Goal: Task Accomplishment & Management: Manage account settings

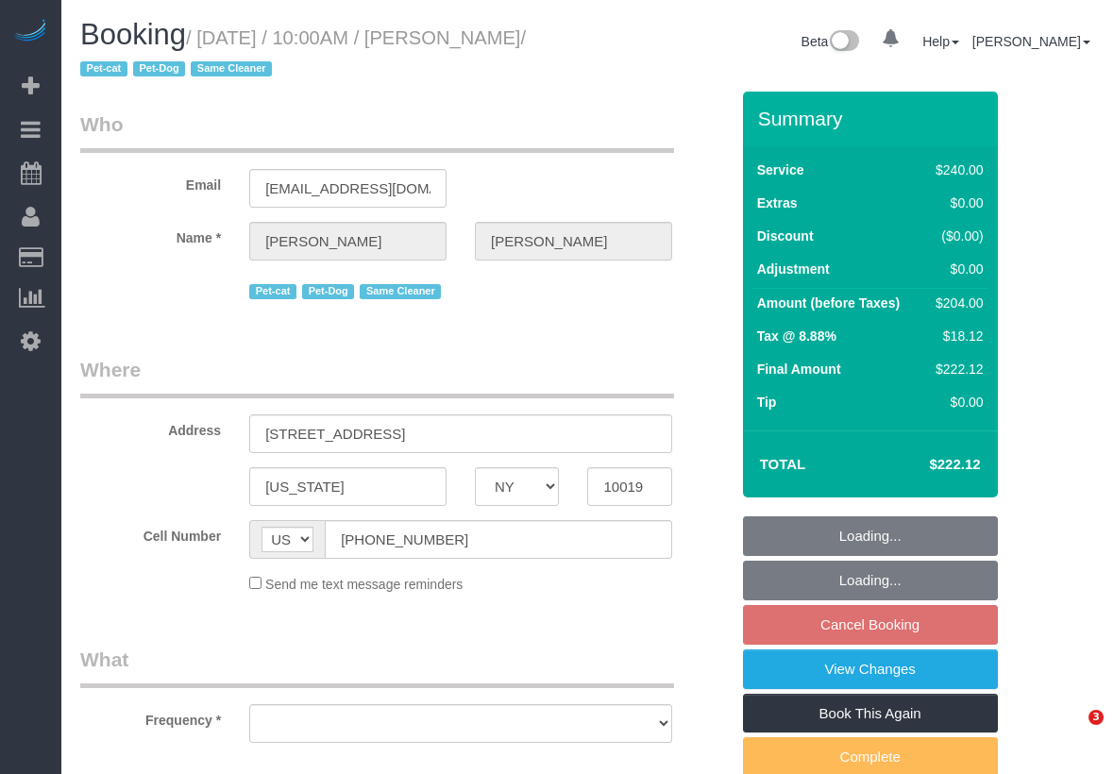
select select "NY"
select select "object:673"
select select "string:stripe-pm_1R5XJT4VGloSiKo7R7q3IEQd"
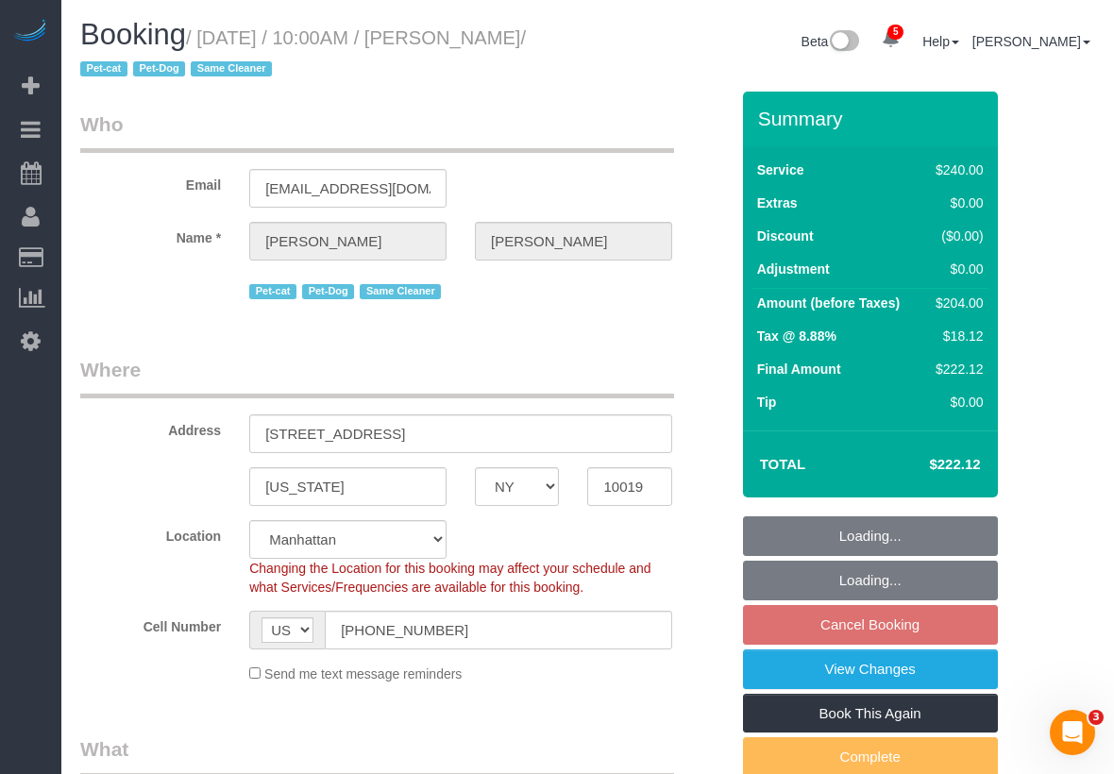
select select "180"
select select "number:58"
select select "number:74"
select select "number:13"
select select "number:5"
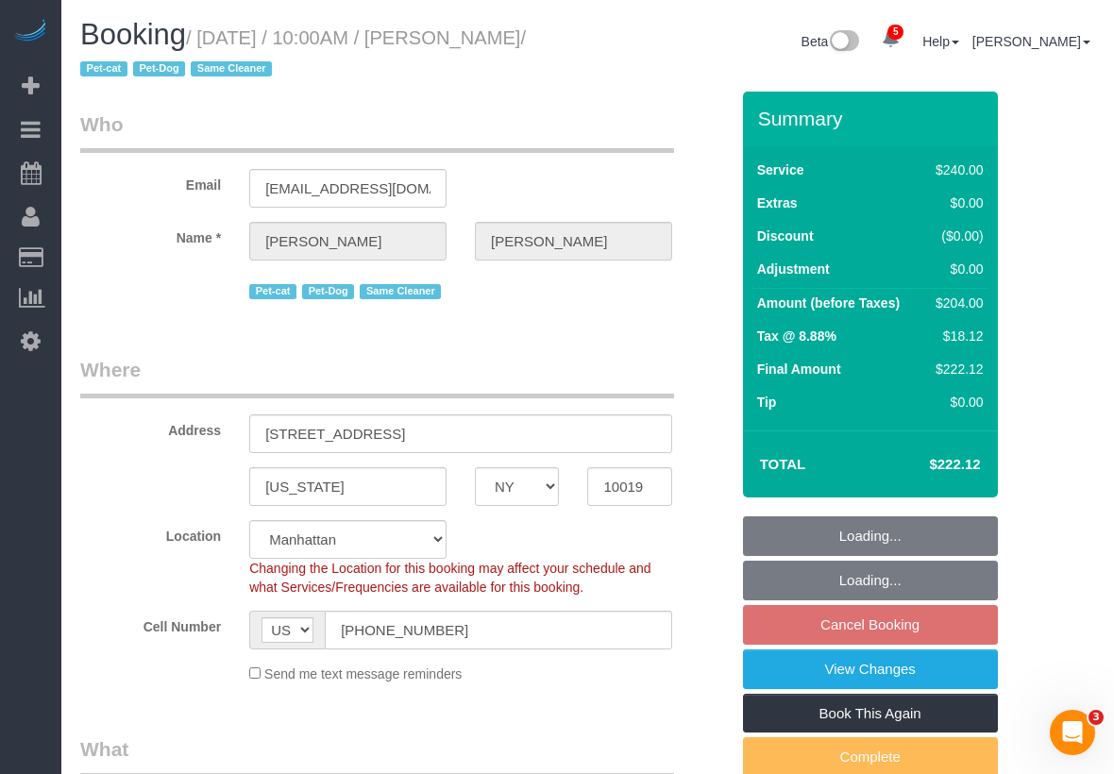
select select "object:910"
select select "spot3"
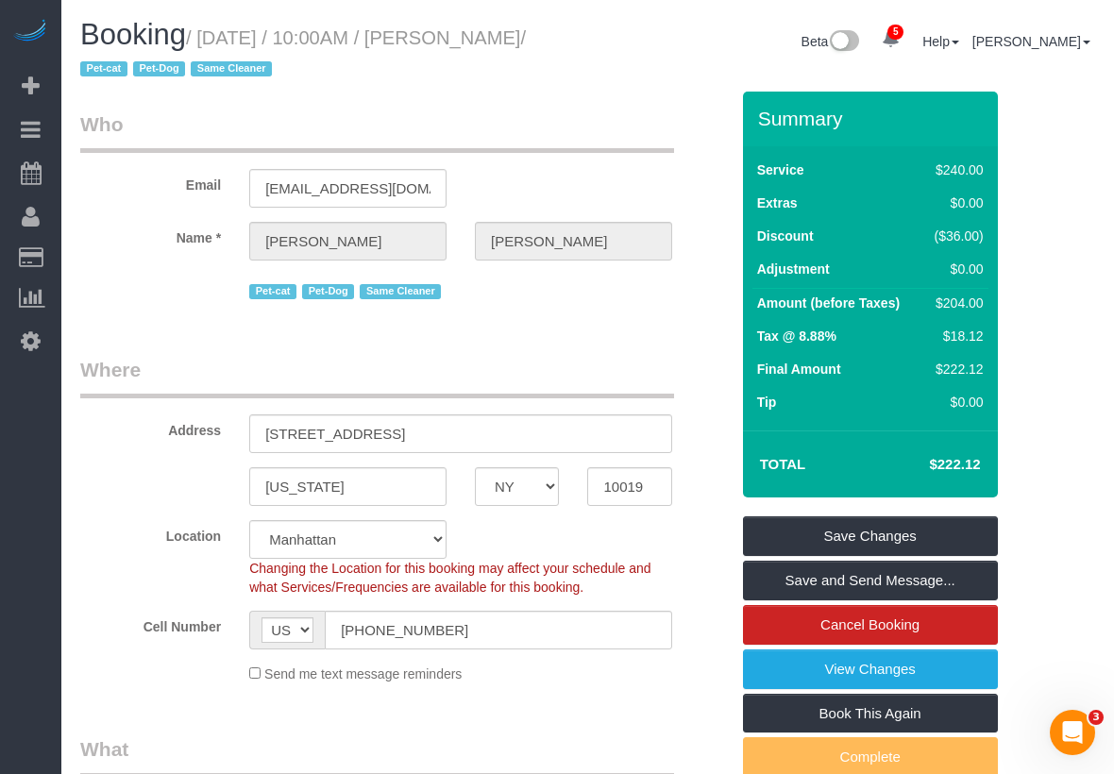
drag, startPoint x: 216, startPoint y: 35, endPoint x: 550, endPoint y: 39, distance: 334.2
click at [526, 39] on small "/ [DATE] / 10:00AM / [PERSON_NAME] / Pet-cat Pet-Dog Same Cleaner" at bounding box center [303, 53] width 446 height 53
copy small "[DATE] / 10:00AM / [PERSON_NAME]"
